Goal: Check status: Check status

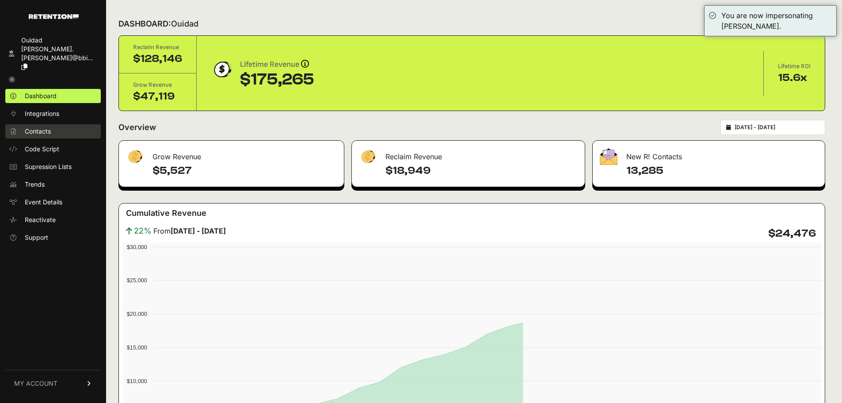
click at [49, 127] on span "Contacts" at bounding box center [38, 131] width 26 height 9
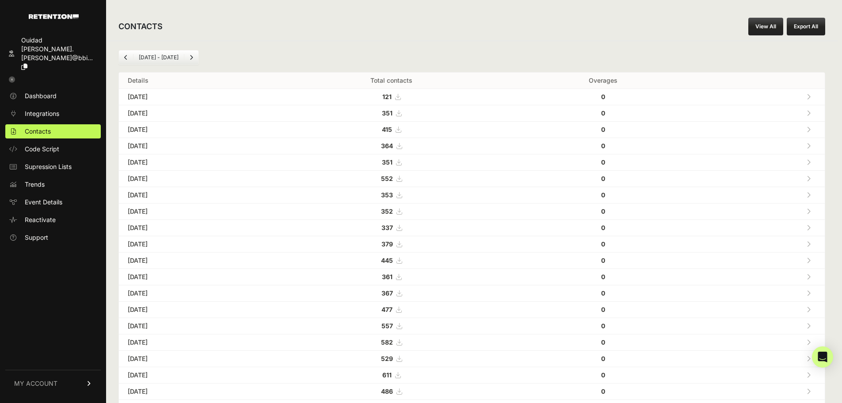
click at [187, 57] on link "Next" at bounding box center [191, 57] width 14 height 14
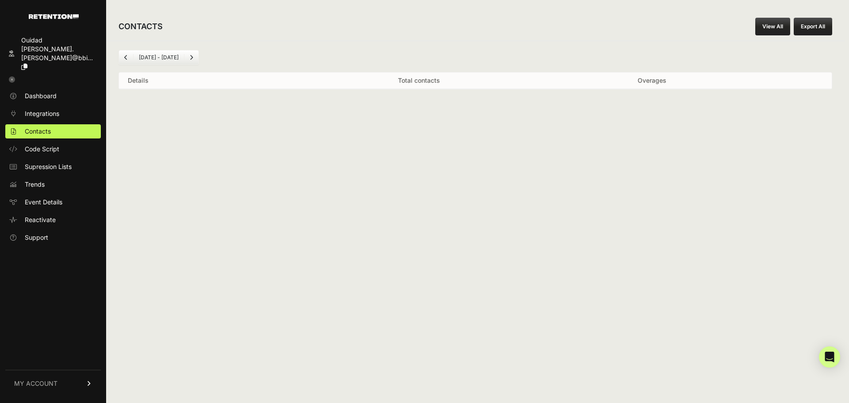
click at [125, 54] on span "Previous" at bounding box center [126, 57] width 4 height 7
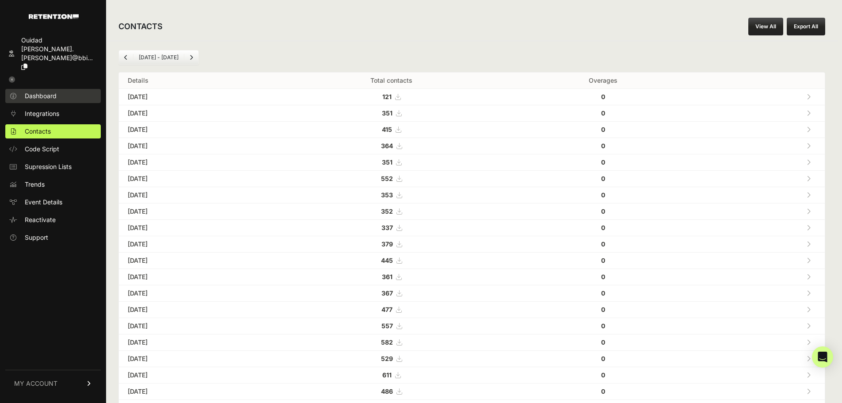
click at [38, 92] on span "Dashboard" at bounding box center [41, 96] width 32 height 9
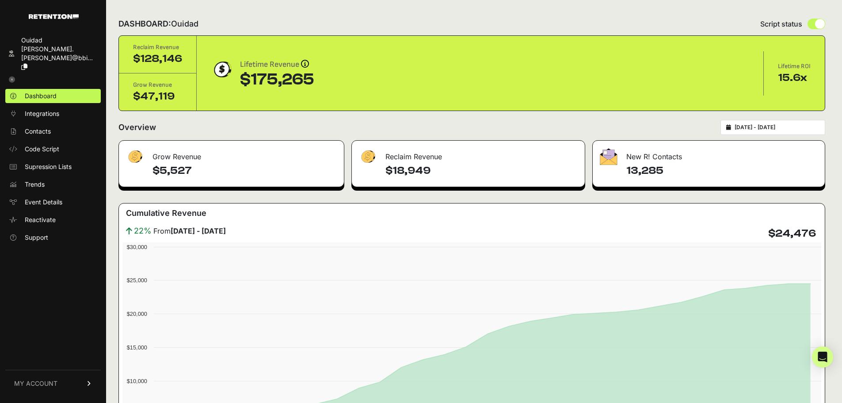
click at [779, 128] on input "[DATE] - [DATE]" at bounding box center [777, 127] width 85 height 7
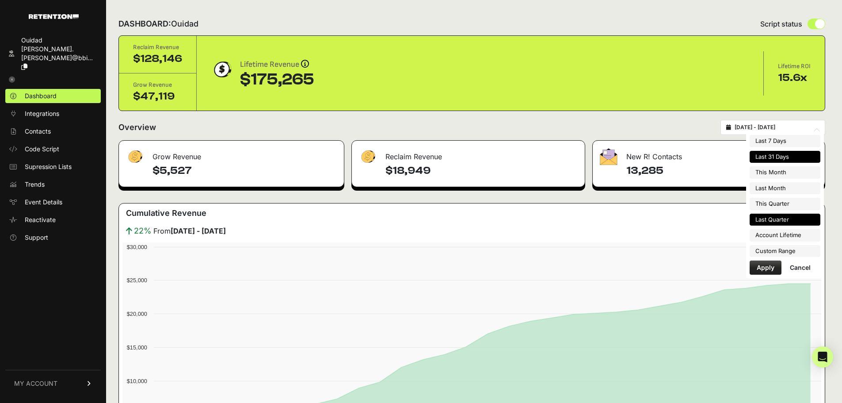
type input "[DATE]"
type input "2025-06-30"
type input "[DATE]"
type input "2025-07-01"
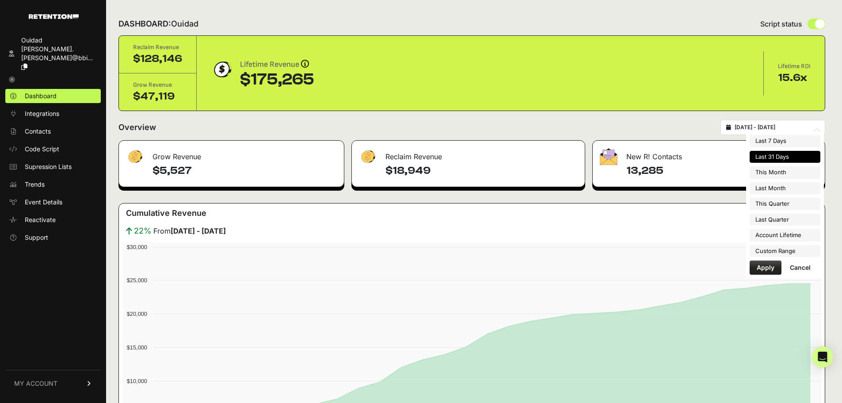
type input "[DATE]"
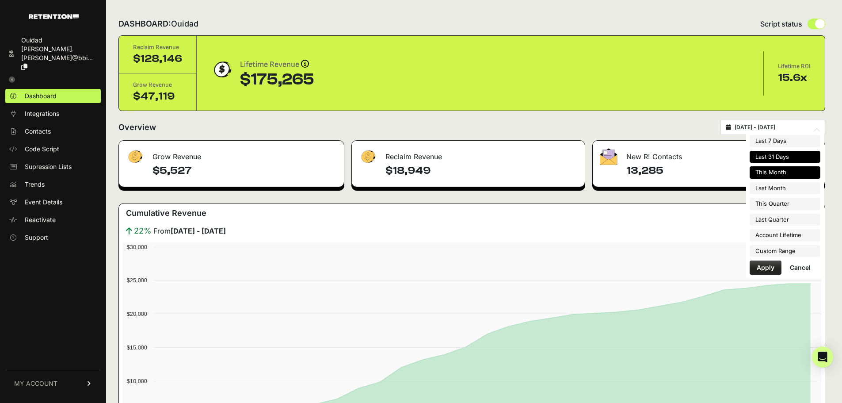
type input "[DATE]"
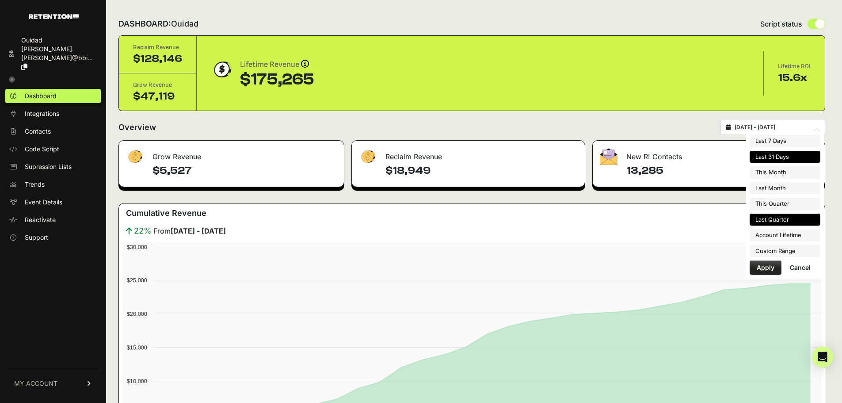
type input "[DATE]"
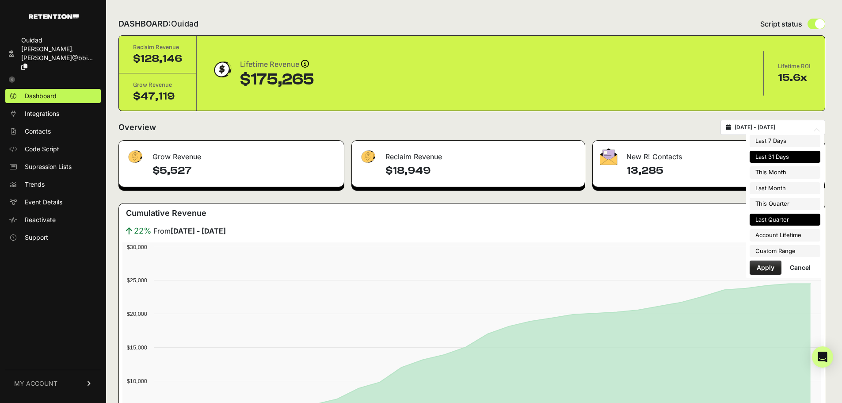
type input "2025-07-01"
type input "[DATE]"
type input "2025-04-01"
type input "2025-06-30"
type input "[DATE]"
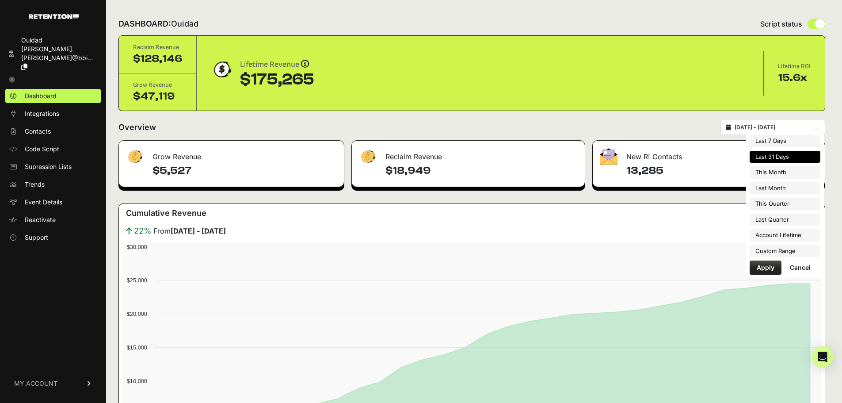
type input "[DATE]"
type input "2025-04-01"
type input "2025-06-30"
type input "[DATE]"
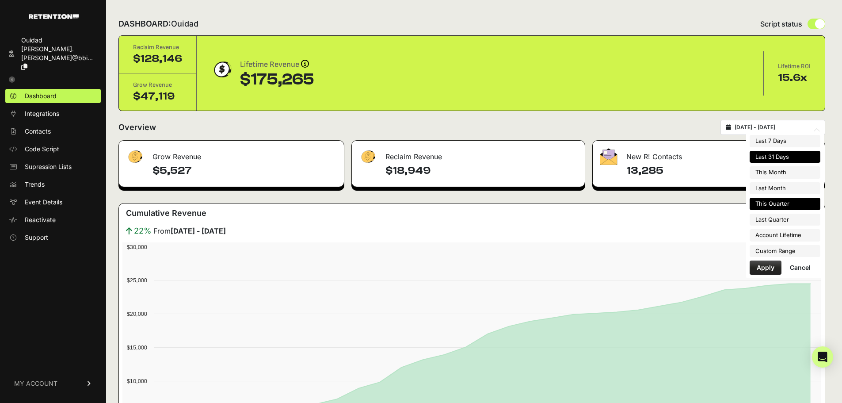
type input "2025-07-01"
type input "[DATE]"
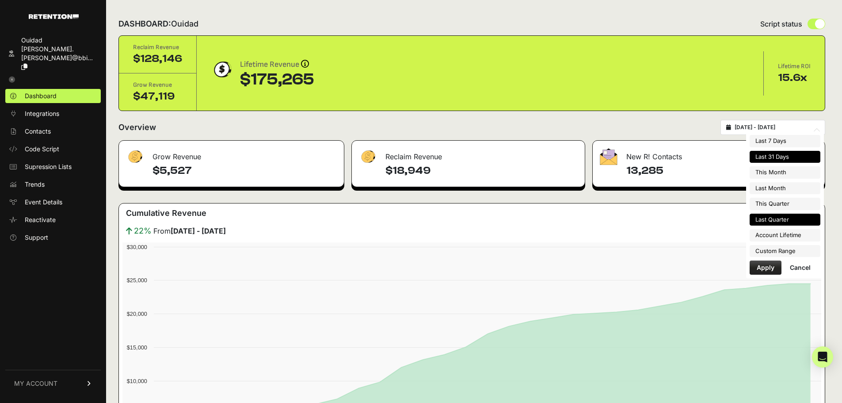
type input "2025-08-31"
type input "2025-08-17"
type input "2025-09-16"
type input "2025-07-01"
type input "2025-09-30"
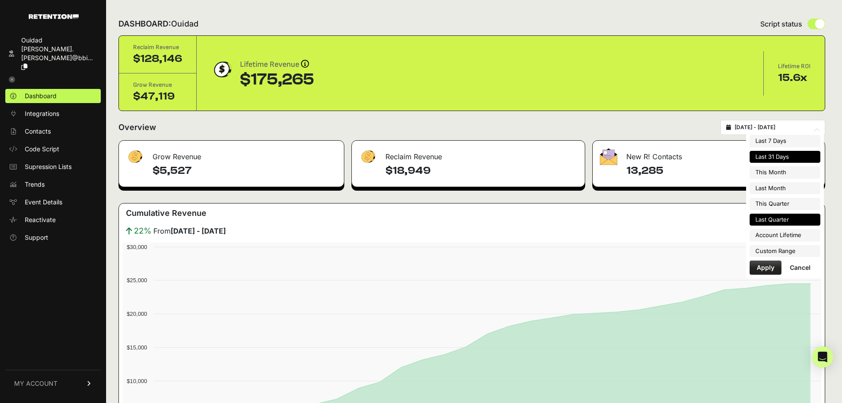
type input "2025-04-01"
type input "2025-06-30"
type input "2024-11-21"
type input "2025-09-16"
click at [784, 250] on li "Custom Range" at bounding box center [785, 251] width 71 height 12
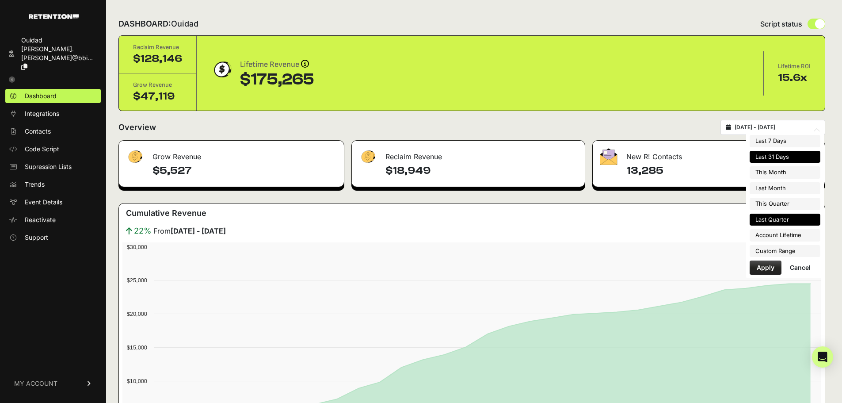
type input "2025-04-01"
type input "2025-06-30"
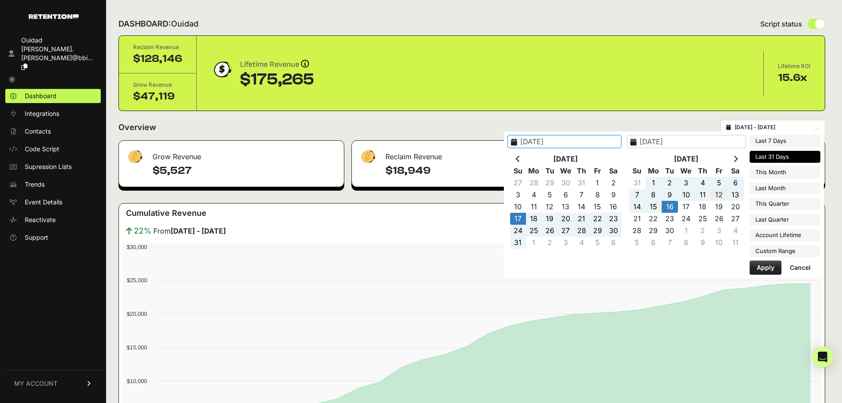
type input "2025-09-20"
type input "2025-09-16"
click at [520, 158] on icon at bounding box center [518, 158] width 4 height 7
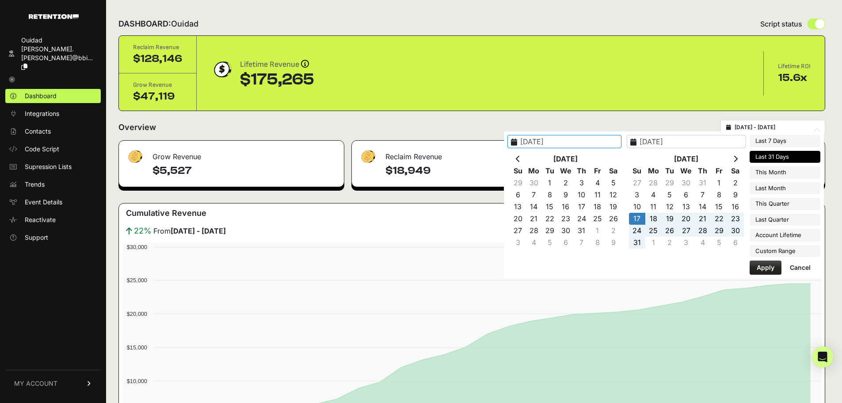
click at [520, 158] on icon at bounding box center [518, 158] width 4 height 7
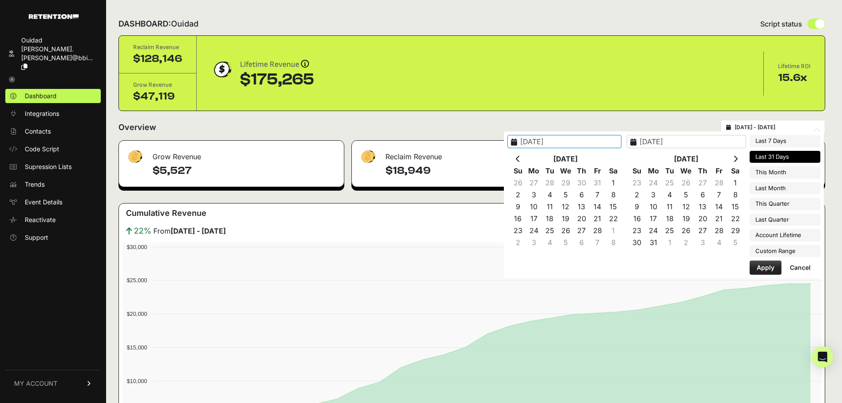
click at [520, 158] on icon at bounding box center [518, 158] width 4 height 7
type input "2025-01-01"
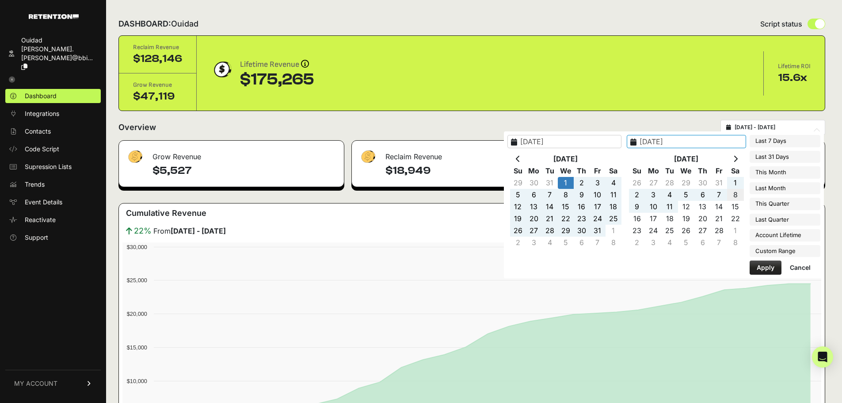
type input "2025-02-08"
type input "2025-07-01"
type input "2025-09-30"
type input "2025-04-01"
type input "2025-06-30"
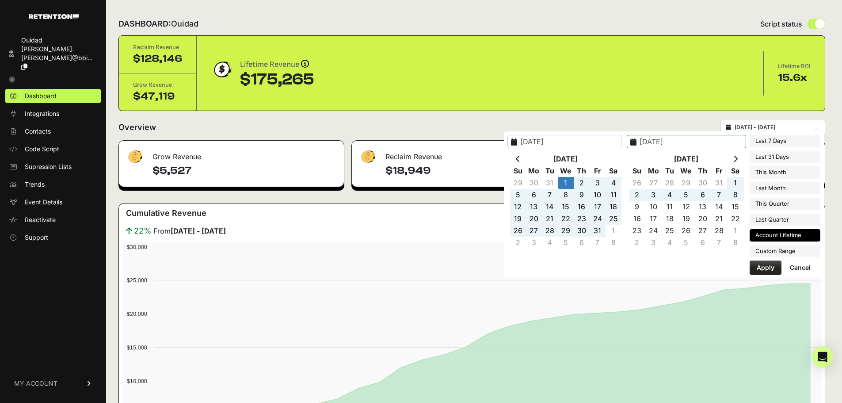
type input "2024-11-21"
type input "2025-09-16"
type input "2025-04-01"
type input "2025-06-30"
type input "2025-01-01"
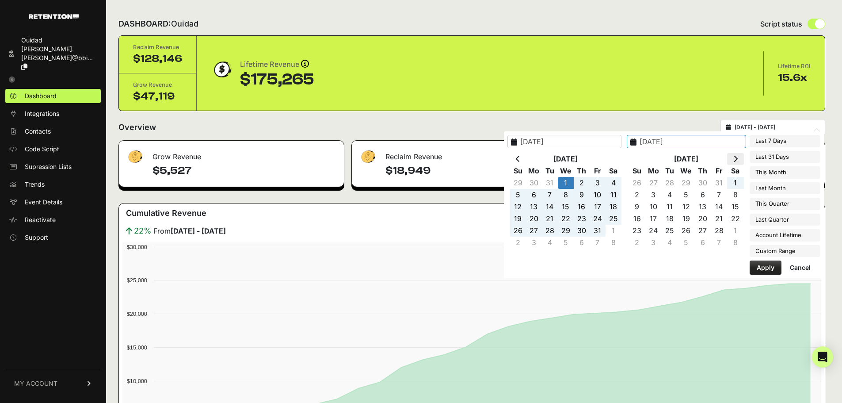
click at [739, 163] on th at bounding box center [735, 159] width 16 height 12
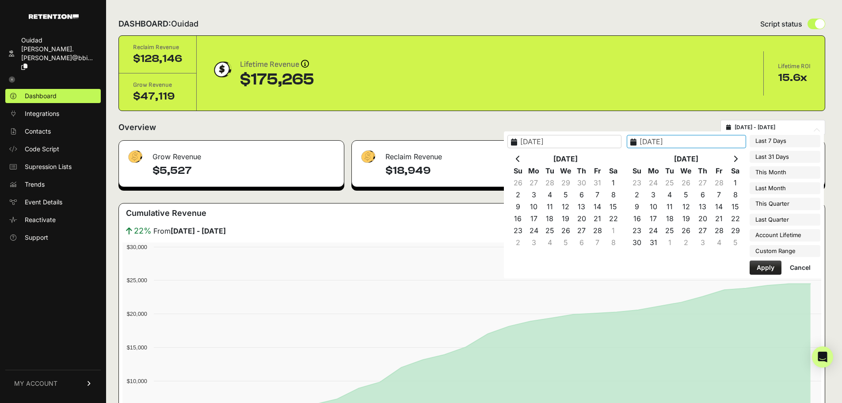
click at [739, 163] on th at bounding box center [735, 159] width 16 height 12
click at [739, 162] on th at bounding box center [735, 159] width 16 height 12
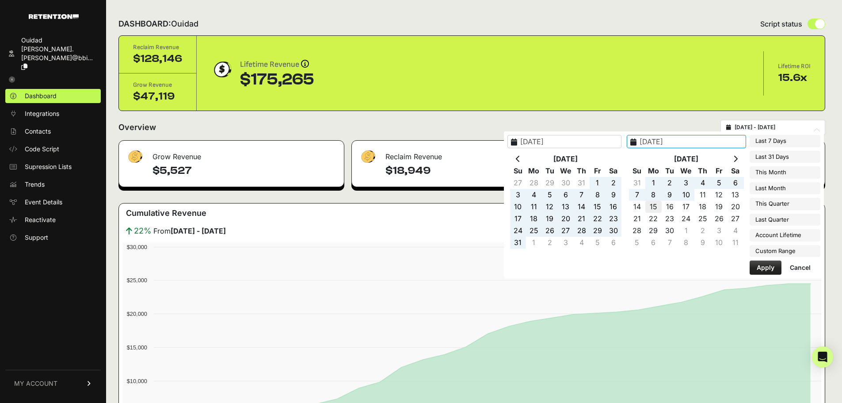
type input "2025-09-15"
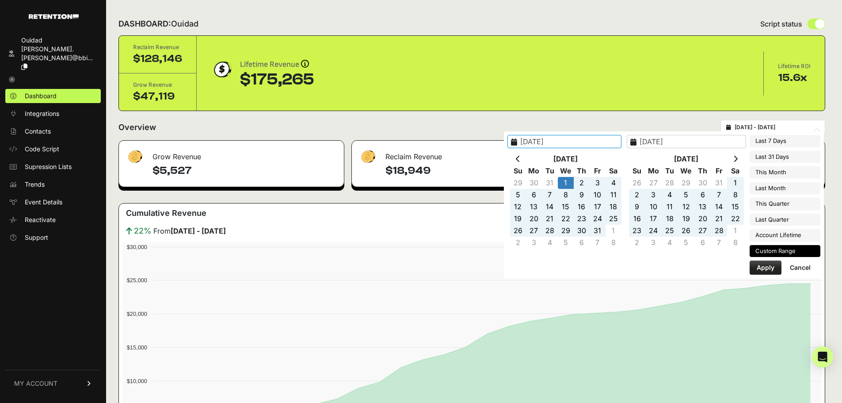
type input "2025-01-01"
click at [766, 272] on button "Apply" at bounding box center [766, 267] width 32 height 14
type input "2025-01-01 - 2025-09-15"
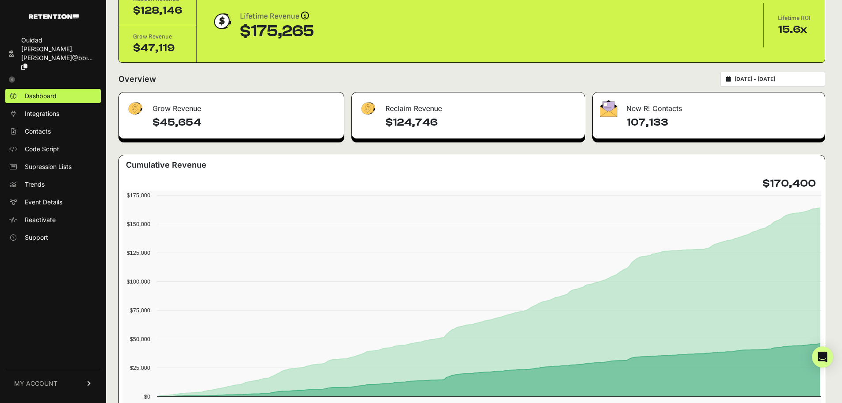
scroll to position [30, 0]
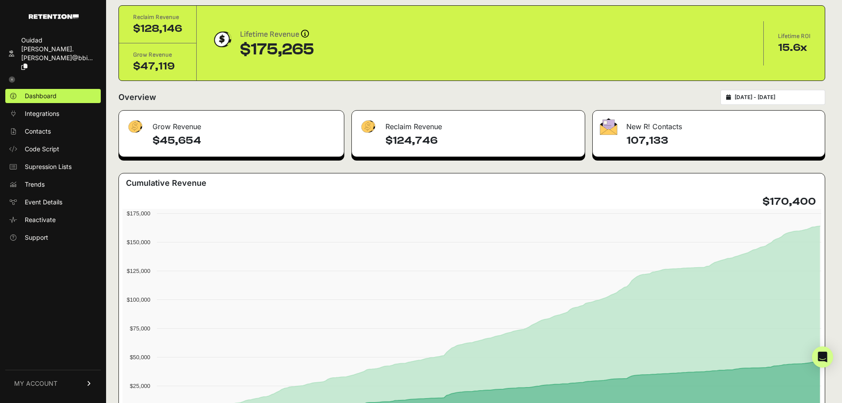
type input "[DATE]"
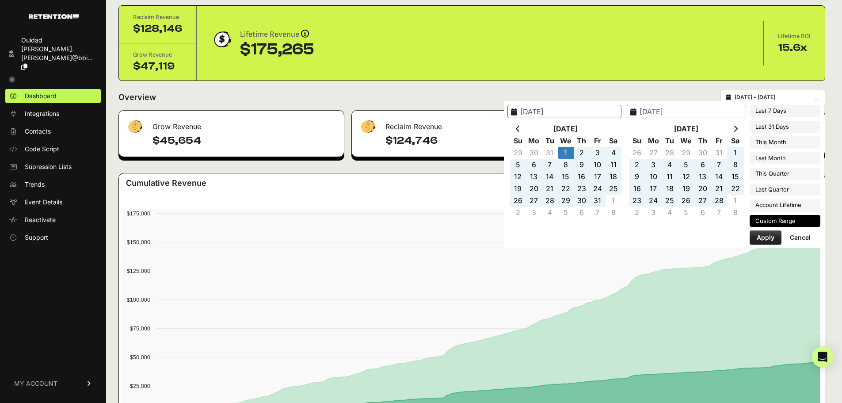
click at [762, 95] on input "[DATE] - [DATE]" at bounding box center [777, 97] width 85 height 7
click at [338, 94] on div "Overview [DATE] - [DATE]" at bounding box center [471, 97] width 707 height 15
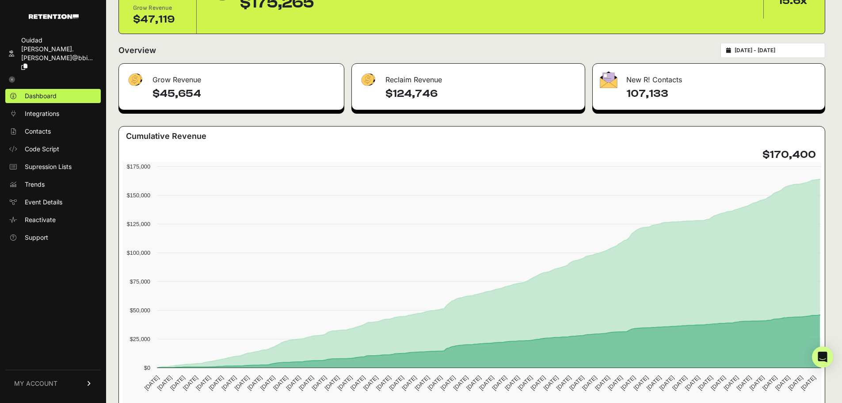
scroll to position [0, 0]
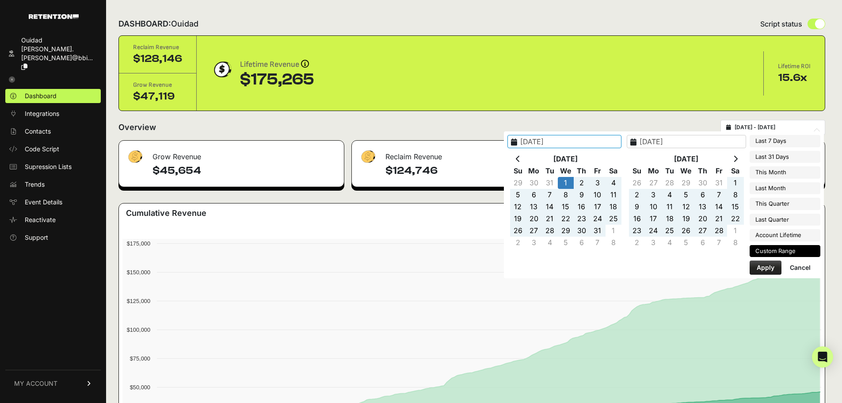
click at [766, 128] on input "[DATE] - [DATE]" at bounding box center [777, 127] width 85 height 7
type input "[DATE]"
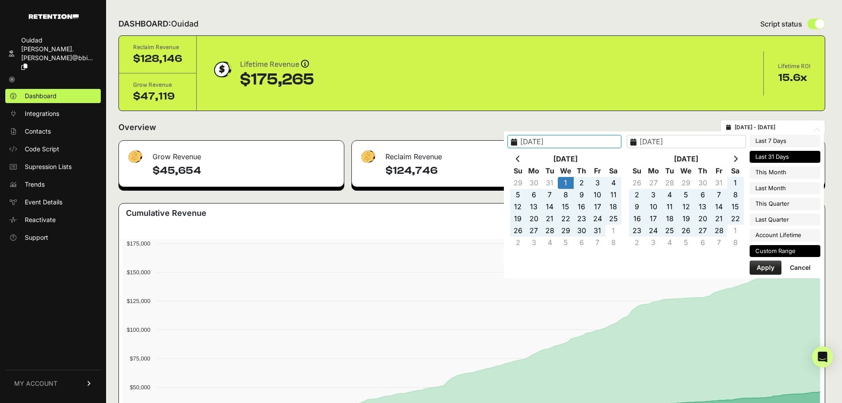
type input "[DATE]"
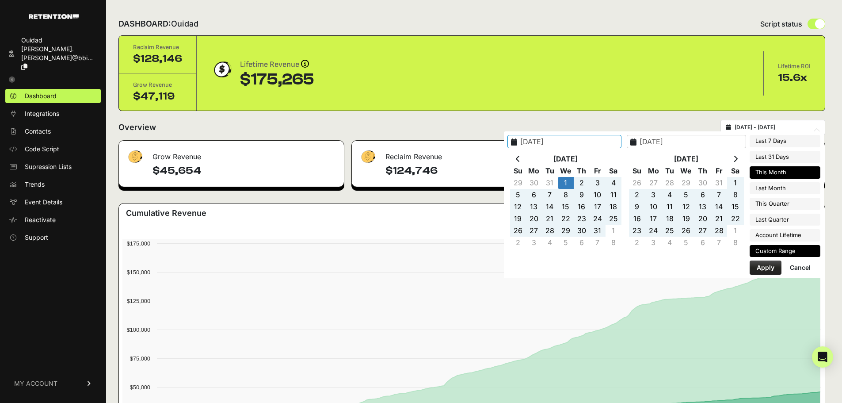
type input "[DATE]"
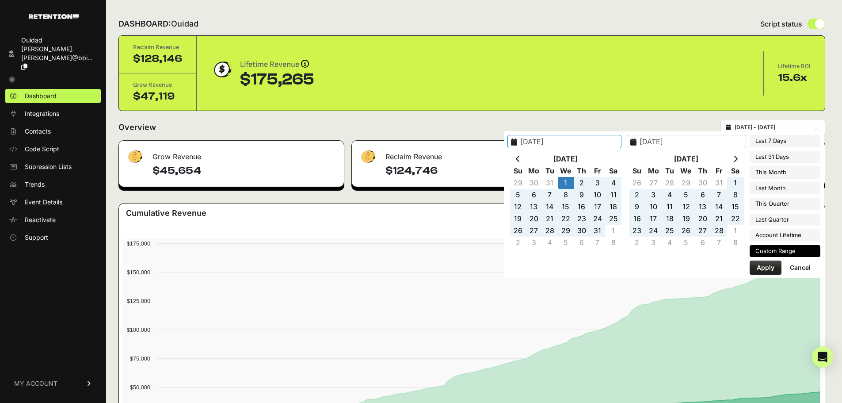
type input "[DATE]"
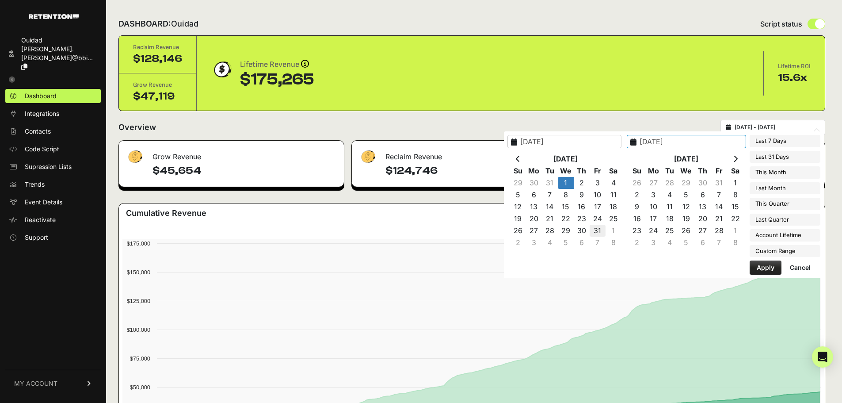
type input "[DATE]"
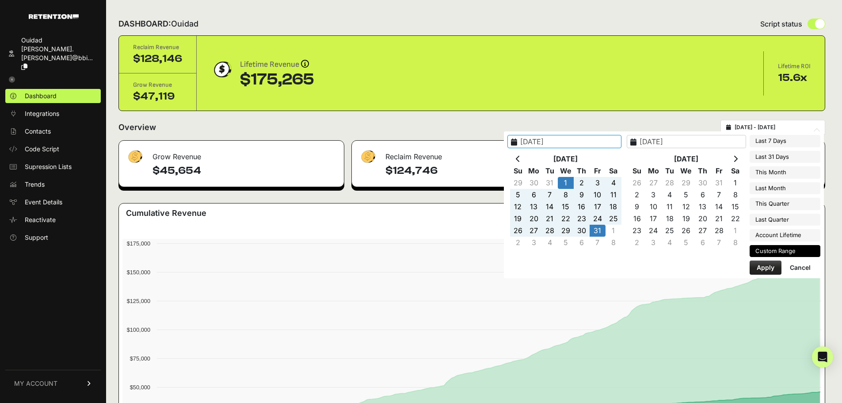
type input "2025-01-01"
click at [761, 266] on button "Apply" at bounding box center [766, 267] width 32 height 14
type input "[DATE] - [DATE]"
